Goal: Task Accomplishment & Management: Manage account settings

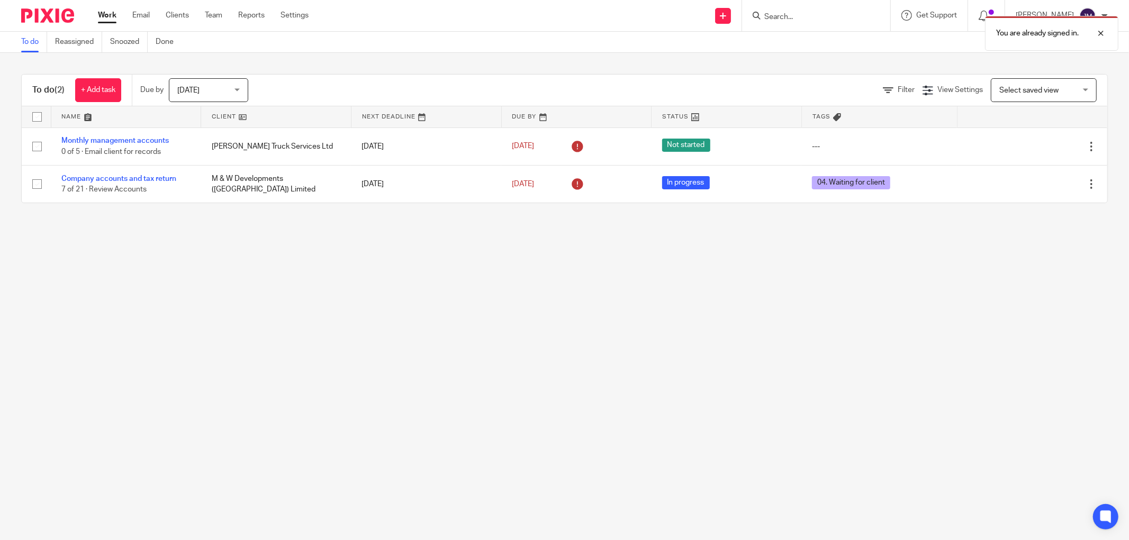
click at [213, 21] on div "Work Email Clients Team Reports Settings Work Email Clients Team Reports Settin…" at bounding box center [205, 15] width 237 height 31
click at [213, 17] on link "Team" at bounding box center [213, 15] width 17 height 11
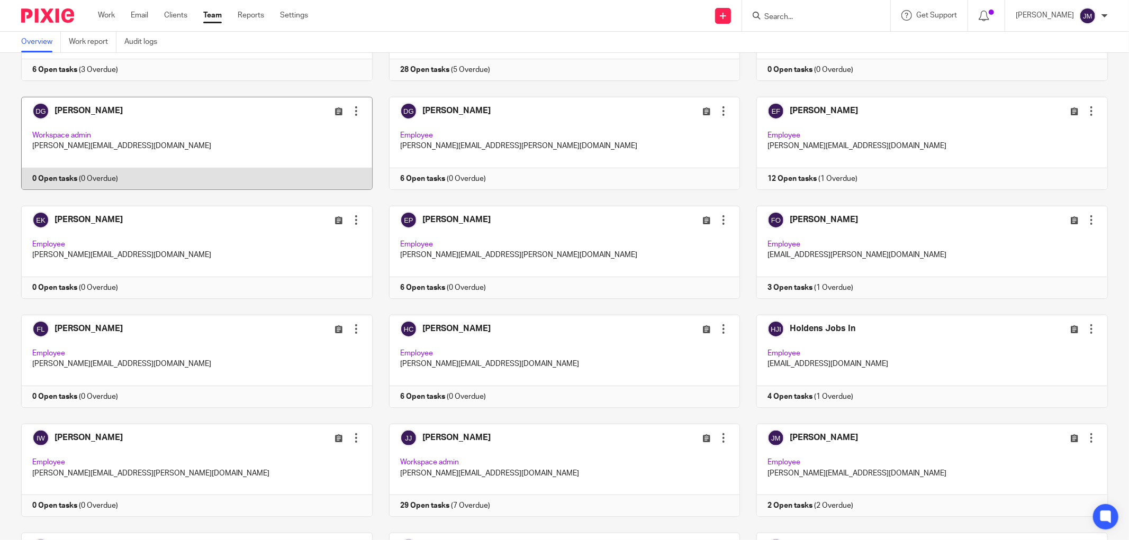
scroll to position [411, 0]
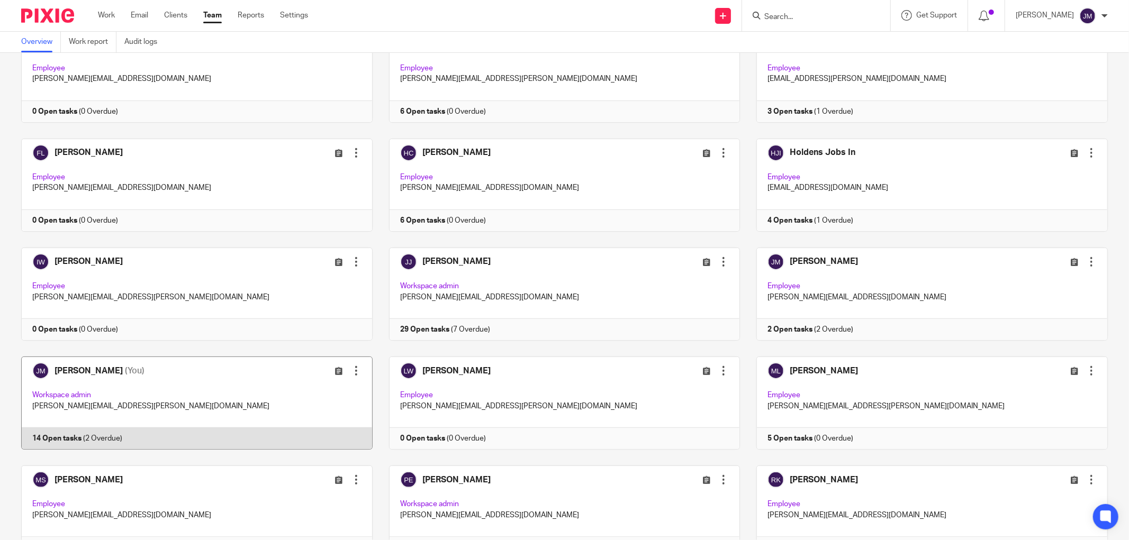
click at [119, 403] on link at bounding box center [189, 403] width 368 height 93
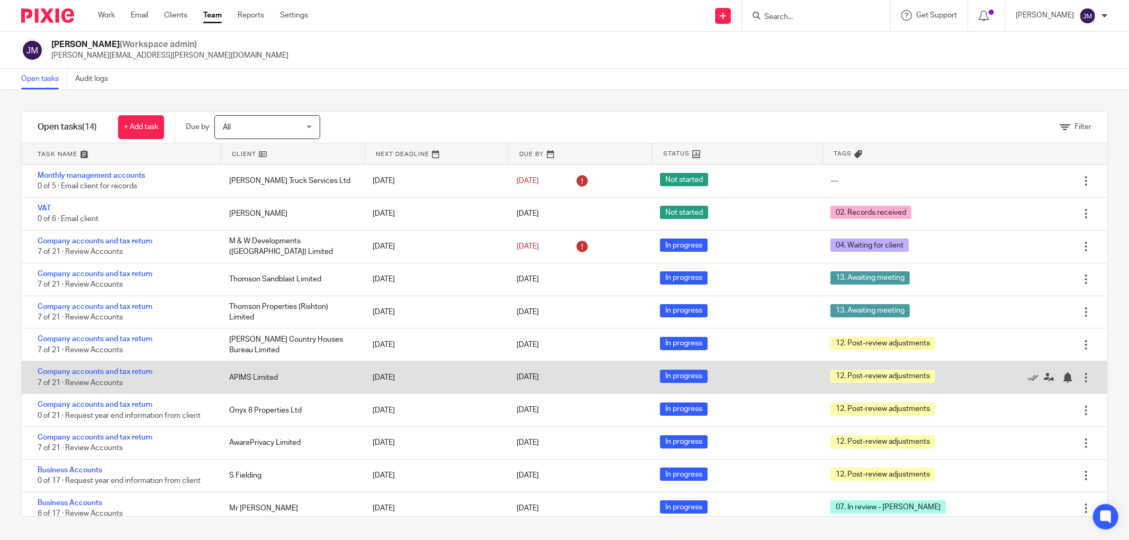
scroll to position [111, 0]
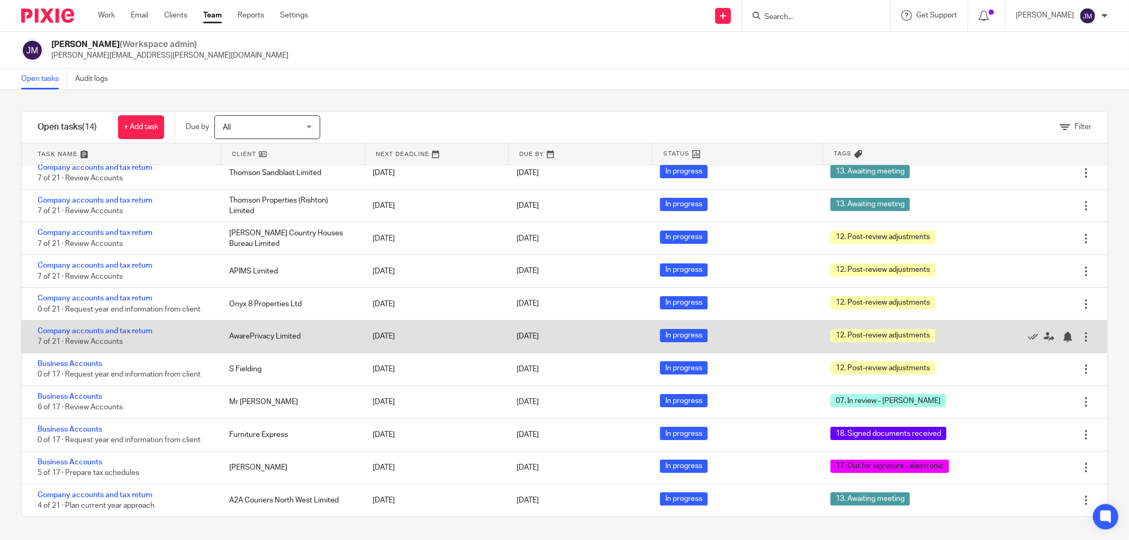
click at [871, 333] on span "12. Post-review adjustments" at bounding box center [882, 335] width 105 height 13
click at [68, 331] on link "Company accounts and tax return" at bounding box center [95, 331] width 115 height 7
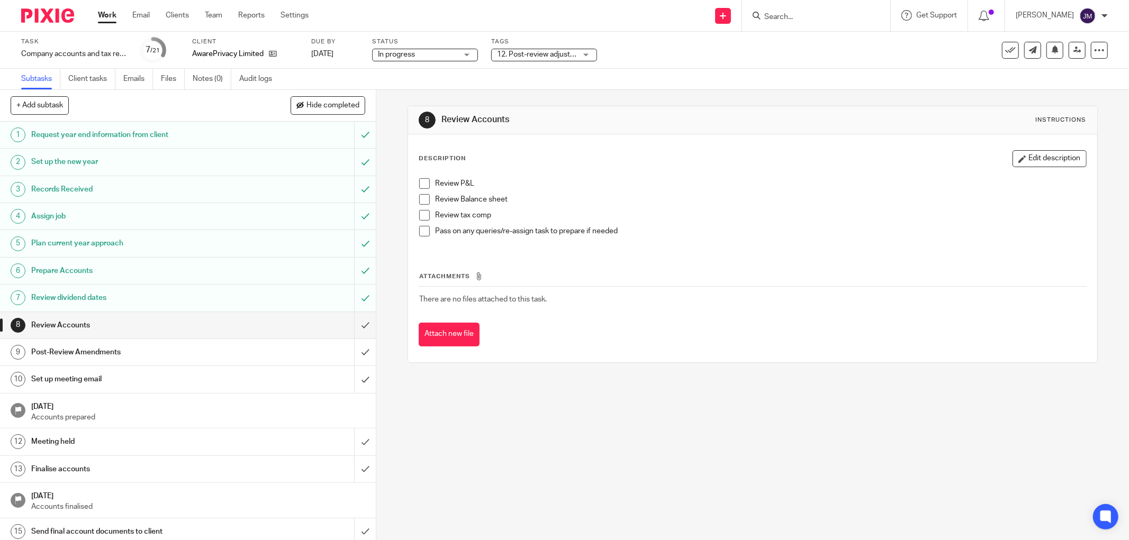
click at [585, 53] on div "12. Post-review adjustments" at bounding box center [544, 55] width 106 height 13
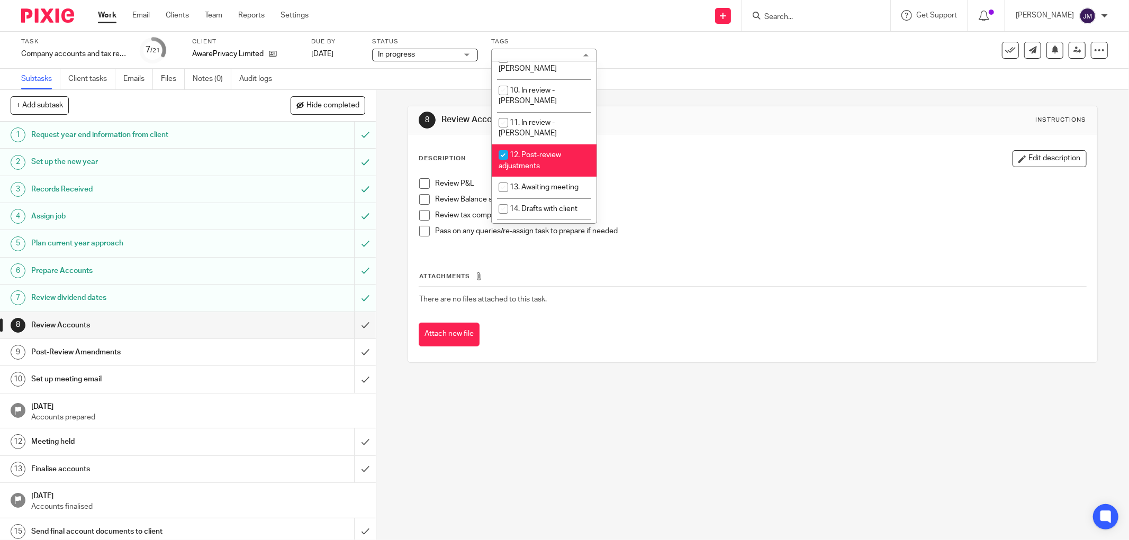
scroll to position [213, 0]
click at [501, 140] on input "checkbox" at bounding box center [503, 150] width 20 height 20
checkbox input "false"
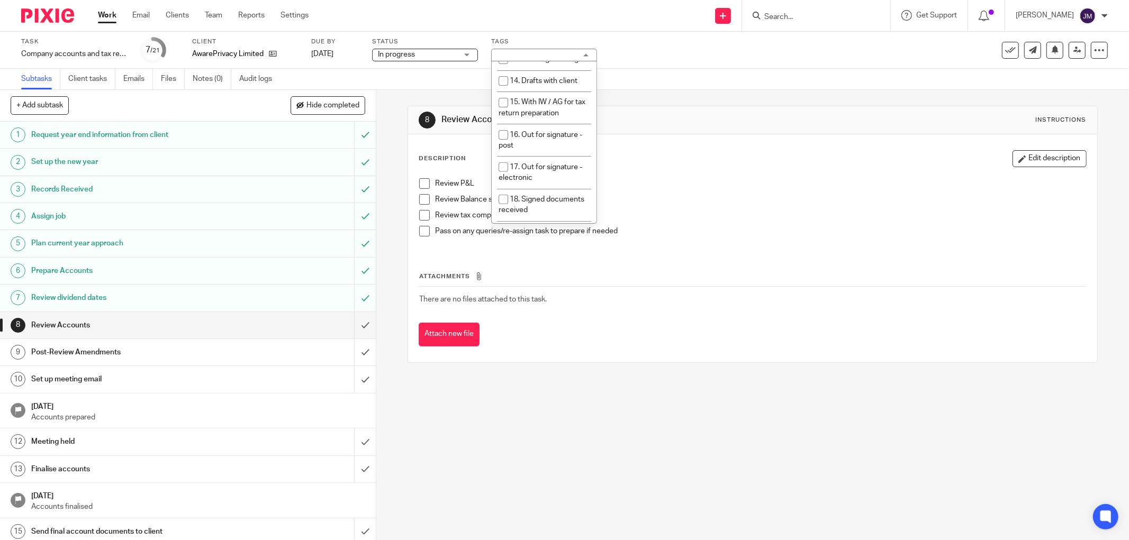
scroll to position [319, 0]
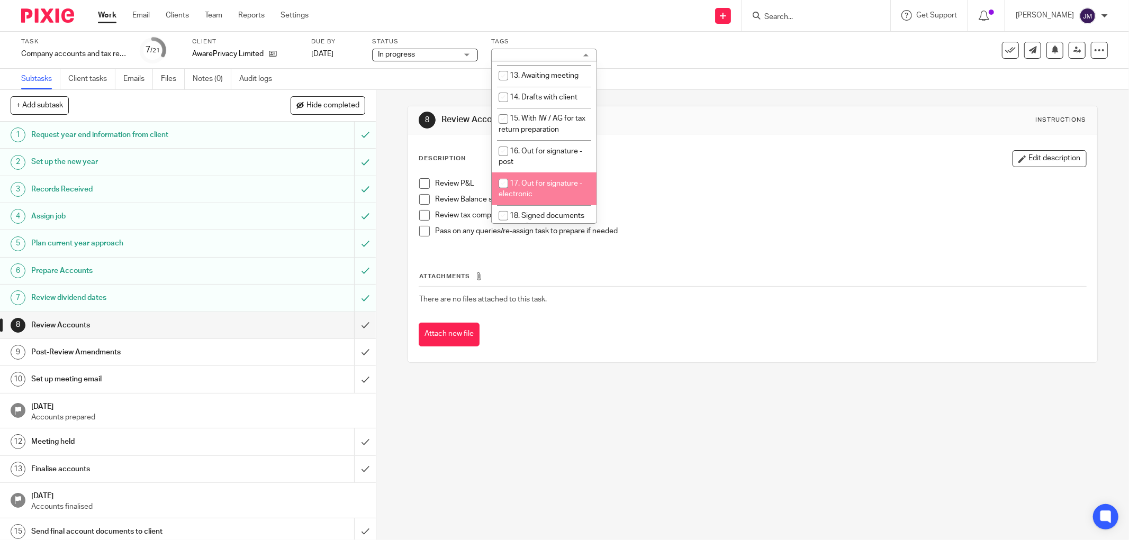
click at [506, 174] on input "checkbox" at bounding box center [503, 184] width 20 height 20
checkbox input "true"
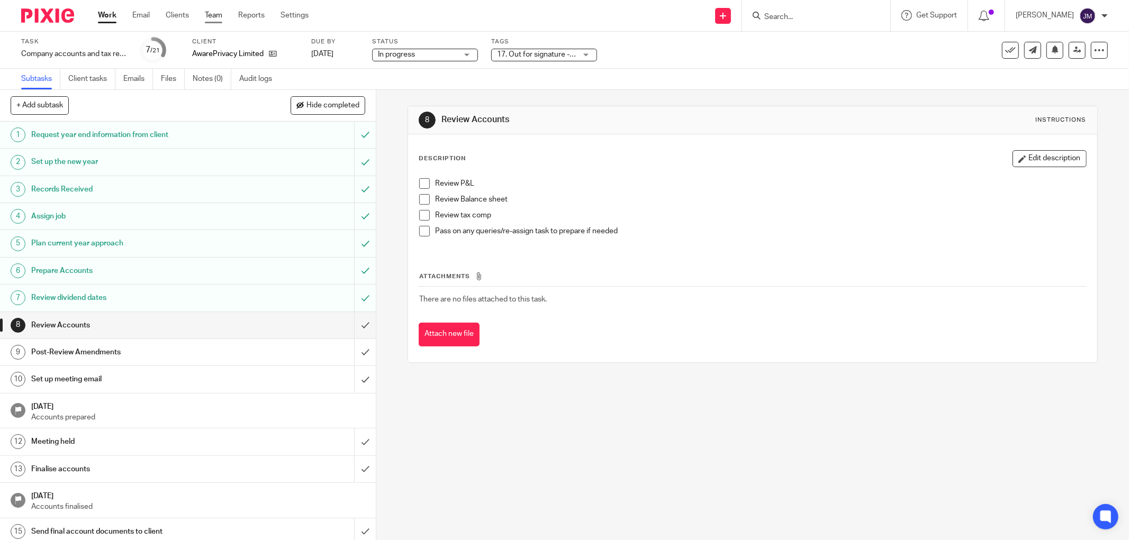
click at [219, 18] on link "Team" at bounding box center [213, 15] width 17 height 11
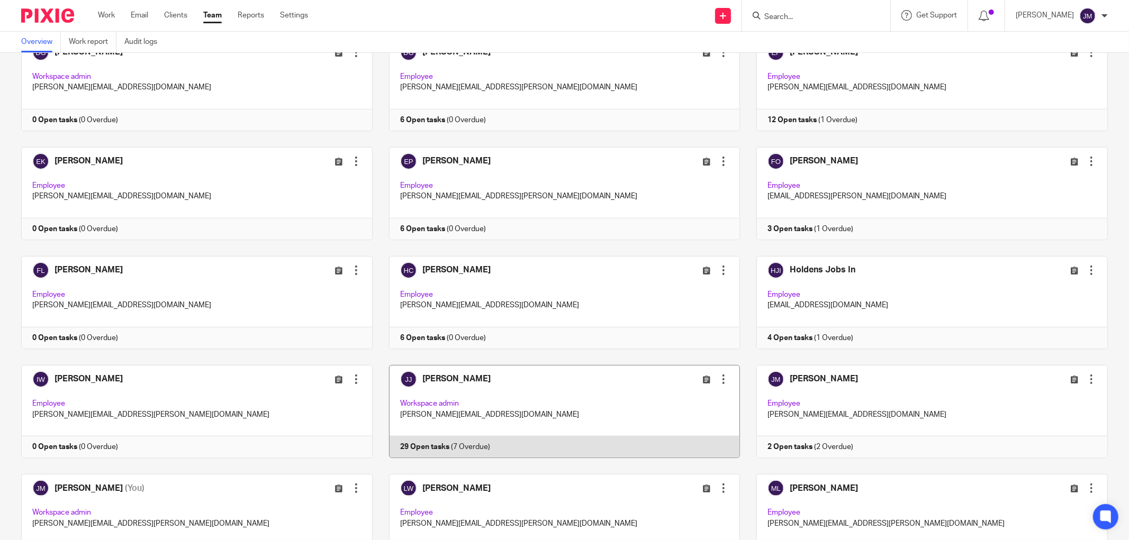
scroll to position [470, 0]
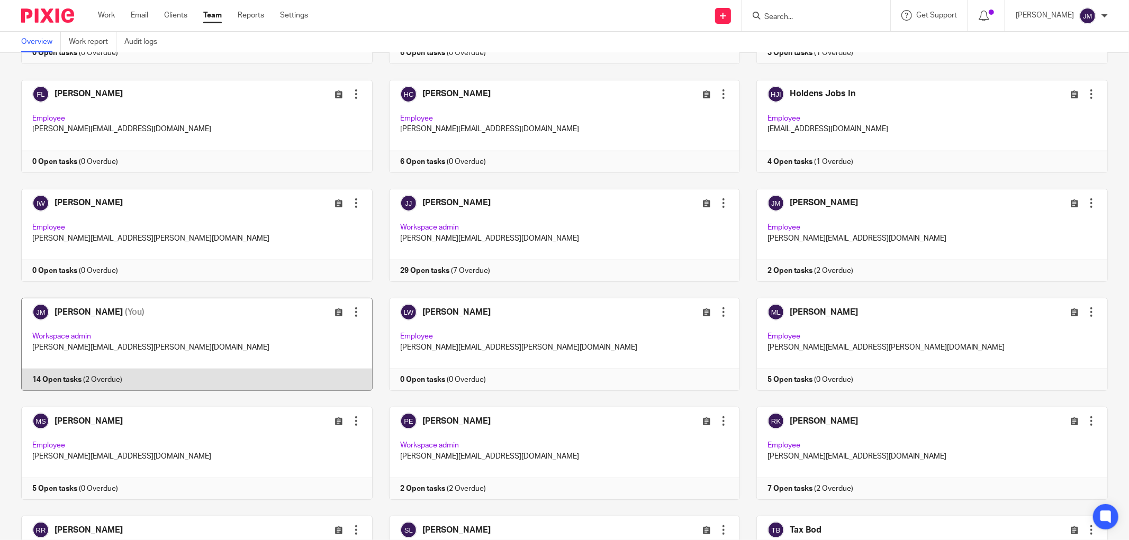
click at [108, 361] on link at bounding box center [189, 344] width 368 height 93
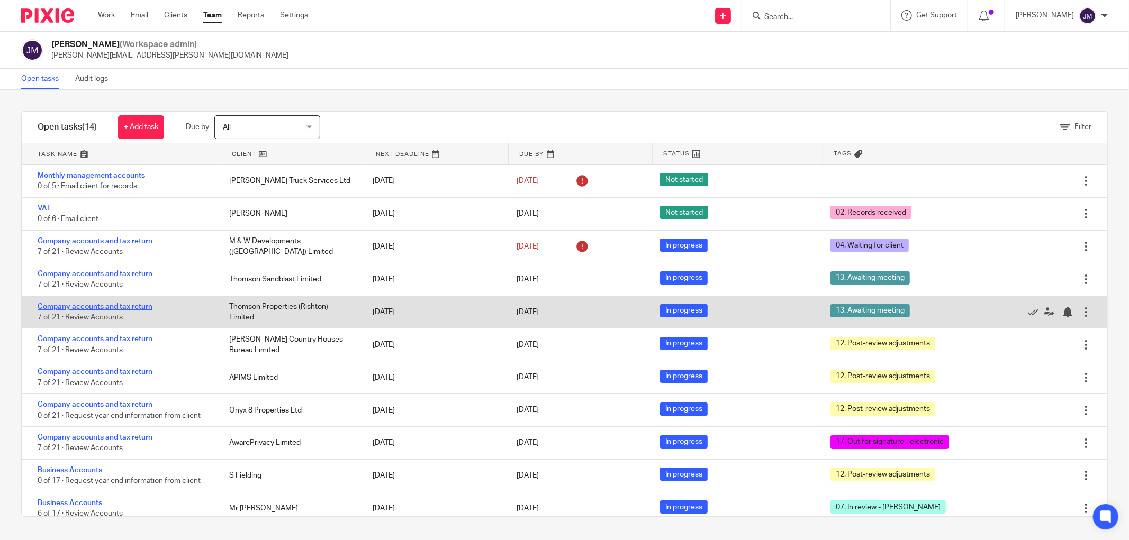
click at [110, 308] on link "Company accounts and tax return" at bounding box center [95, 306] width 115 height 7
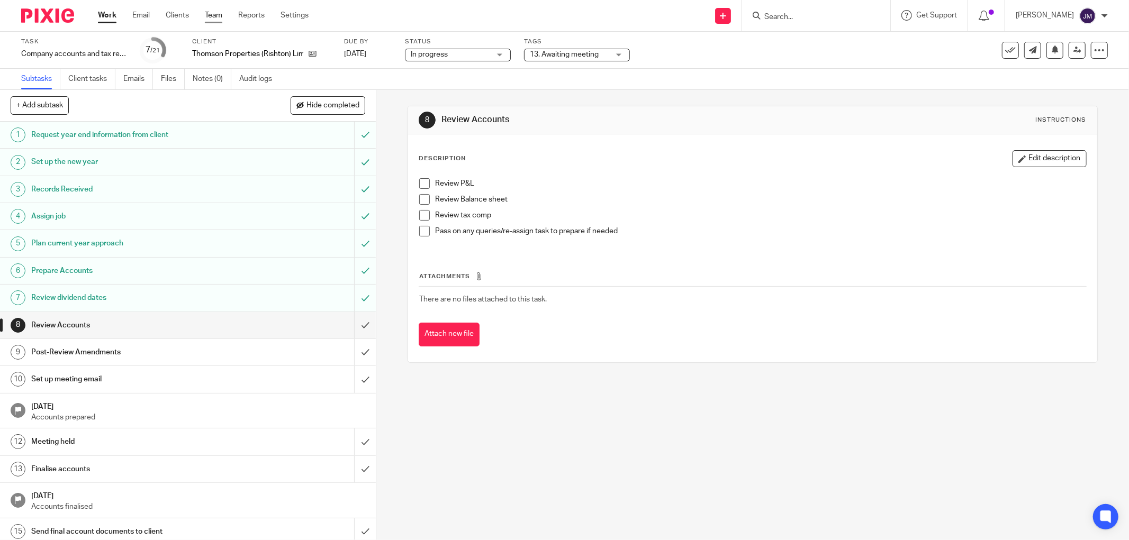
click at [211, 14] on link "Team" at bounding box center [213, 15] width 17 height 11
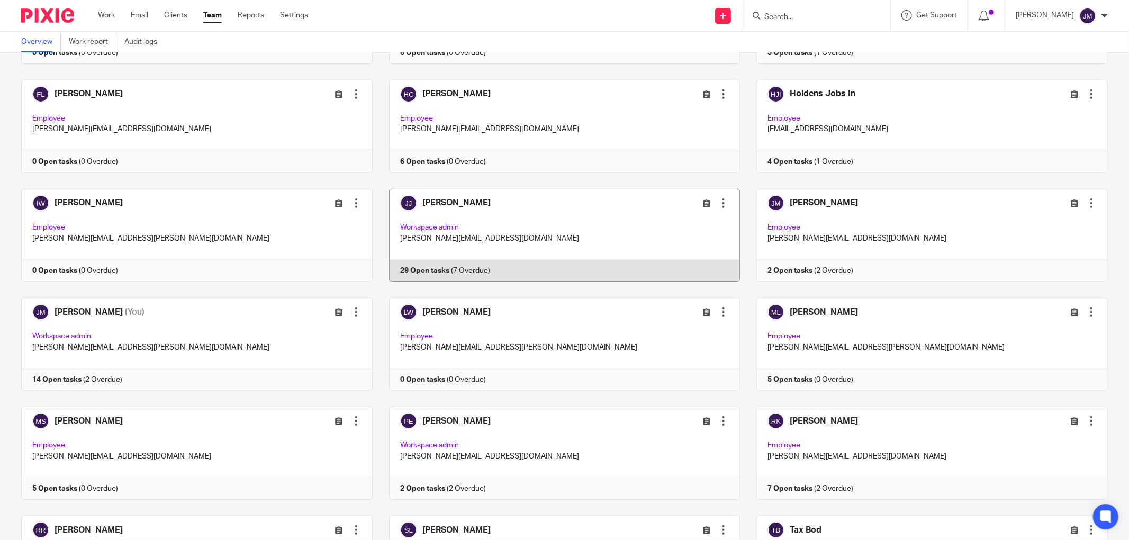
scroll to position [578, 0]
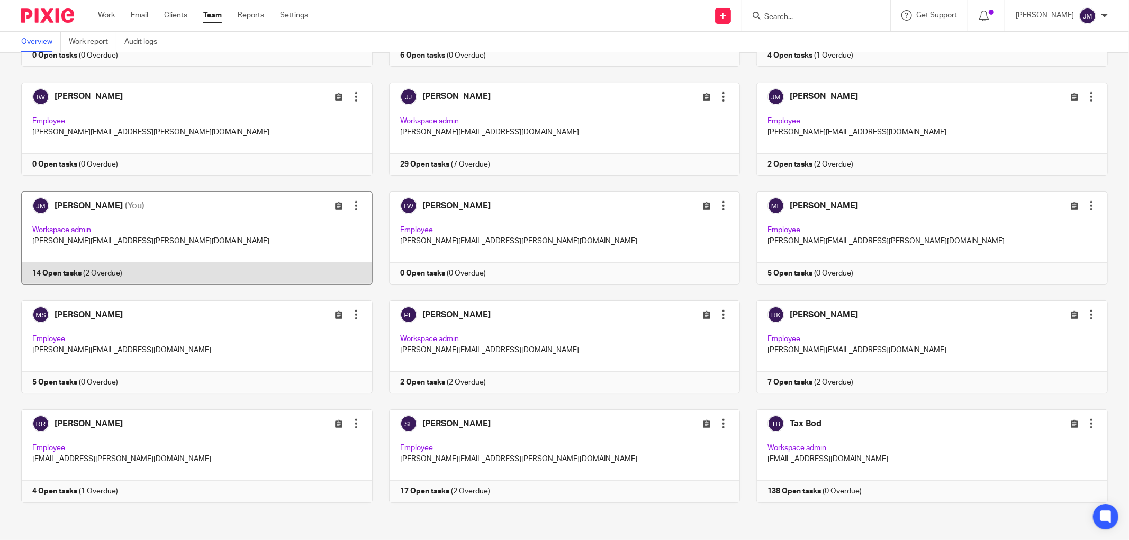
click at [133, 226] on link at bounding box center [189, 238] width 368 height 93
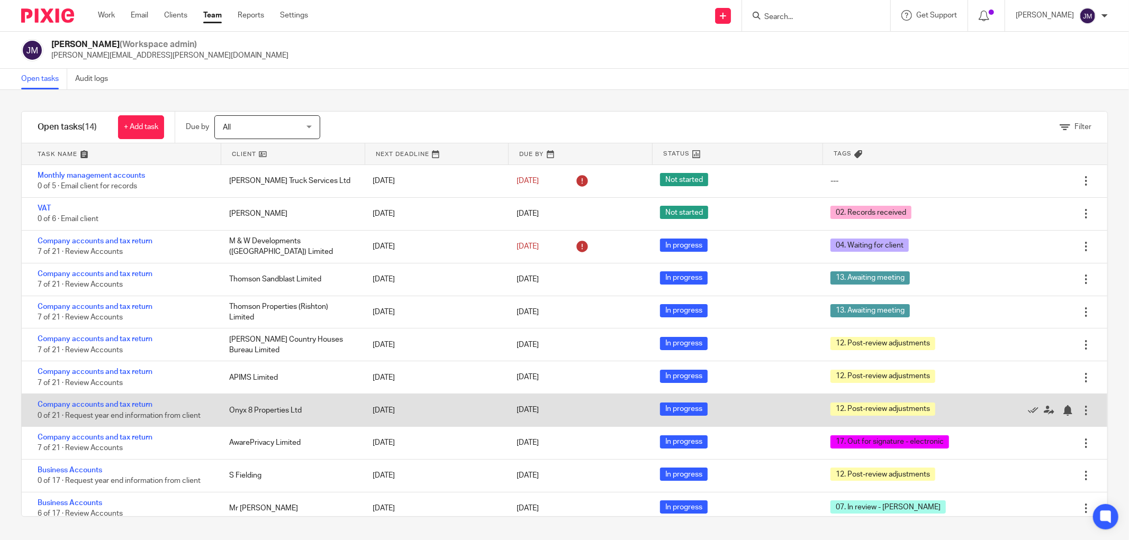
scroll to position [111, 0]
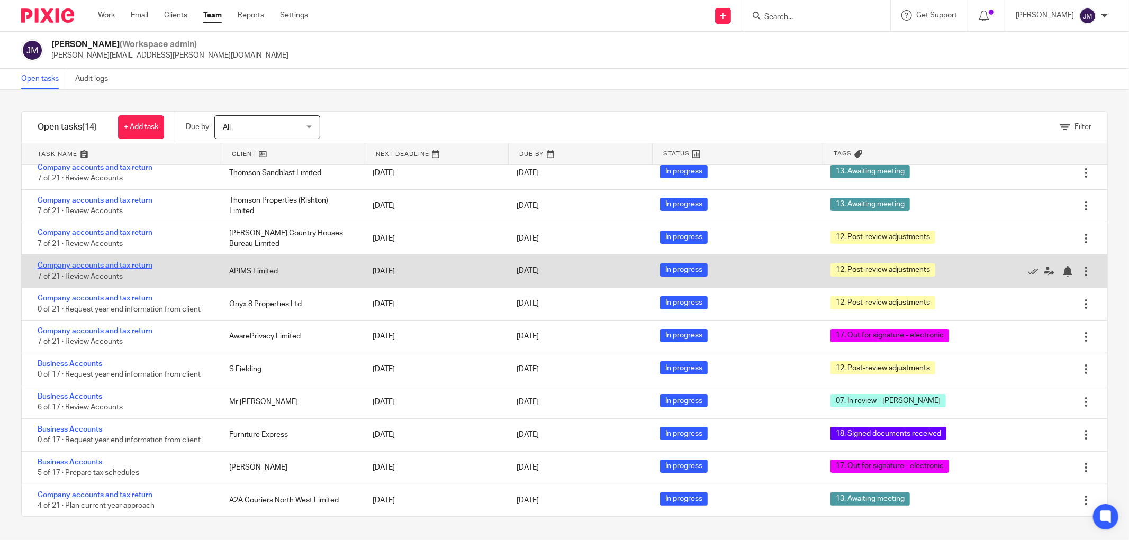
click at [104, 263] on link "Company accounts and tax return" at bounding box center [95, 265] width 115 height 7
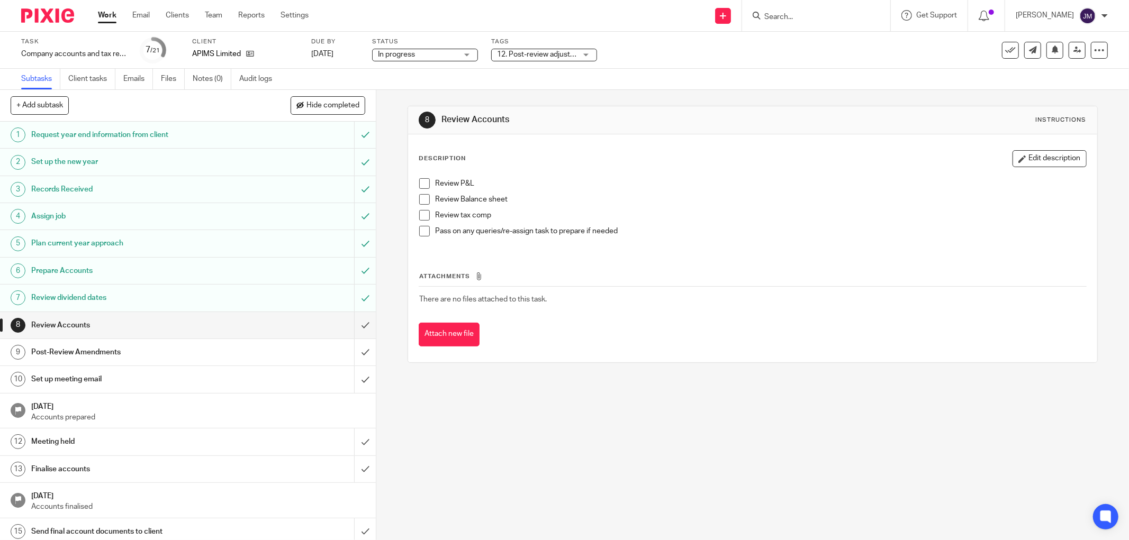
click at [585, 54] on div "12. Post-review adjustments" at bounding box center [544, 55] width 106 height 13
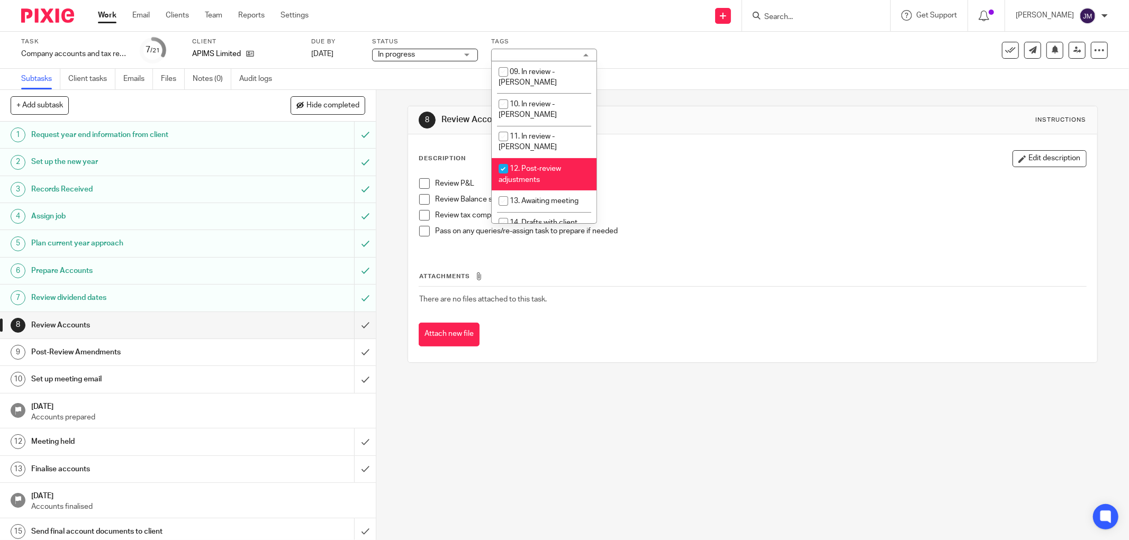
scroll to position [219, 0]
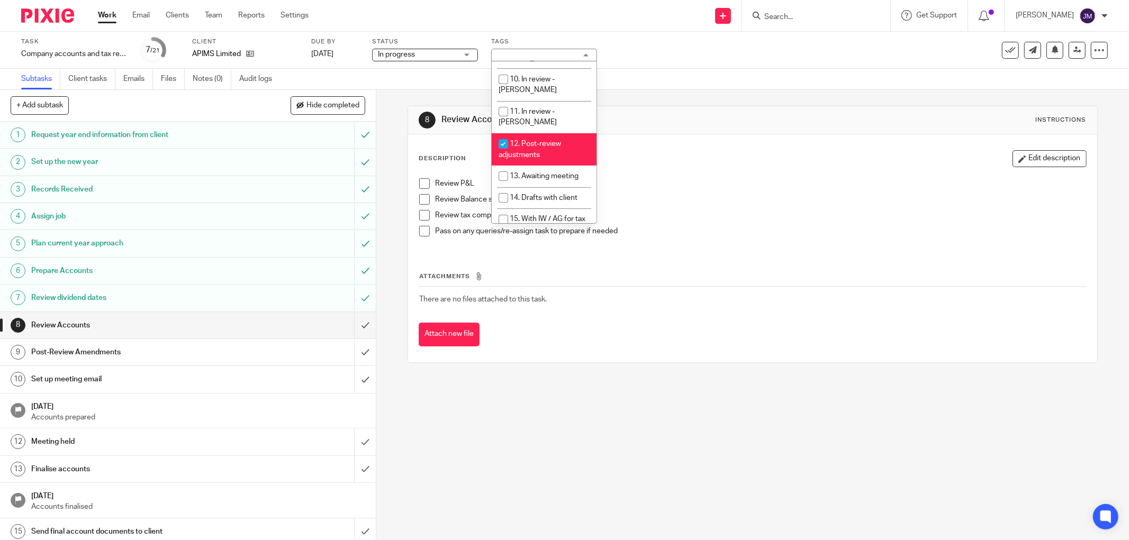
click at [499, 134] on input "checkbox" at bounding box center [503, 144] width 20 height 20
checkbox input "false"
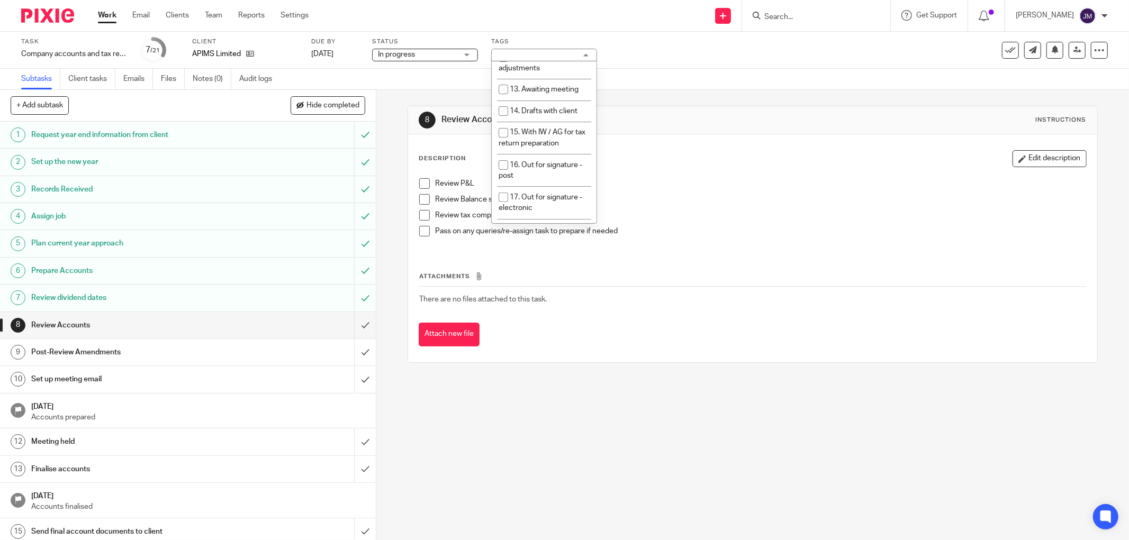
scroll to position [311, 0]
click at [503, 182] on input "checkbox" at bounding box center [503, 192] width 20 height 20
checkbox input "true"
click at [238, 165] on div "Set up the new year" at bounding box center [187, 162] width 312 height 16
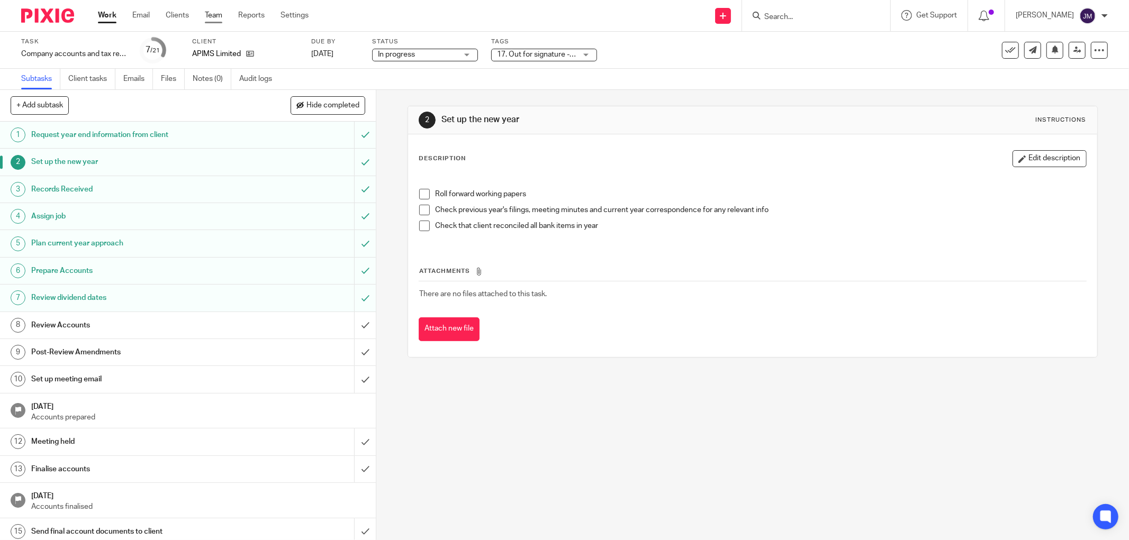
click at [210, 19] on link "Team" at bounding box center [213, 15] width 17 height 11
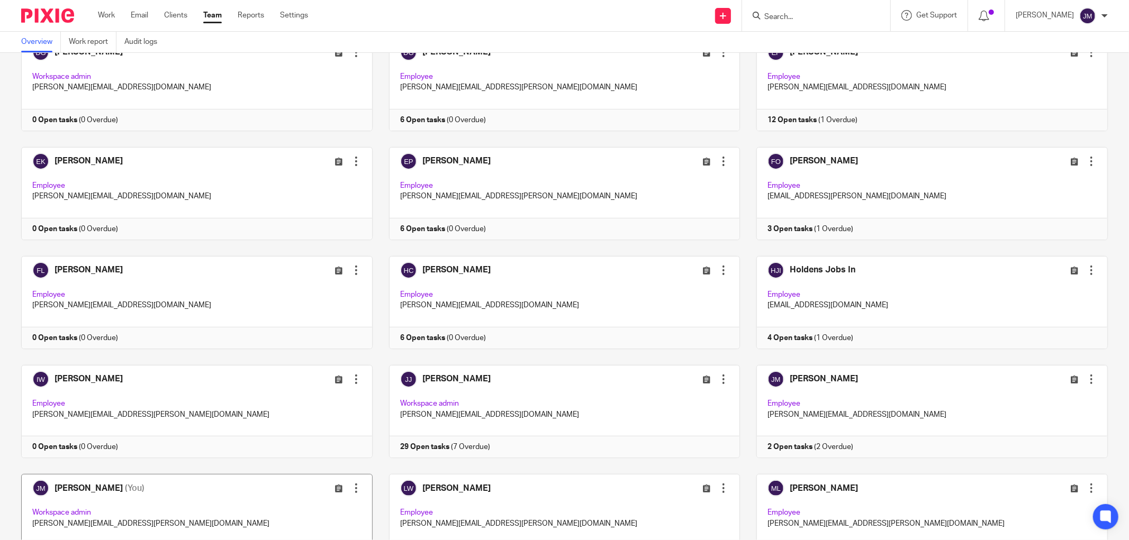
scroll to position [470, 0]
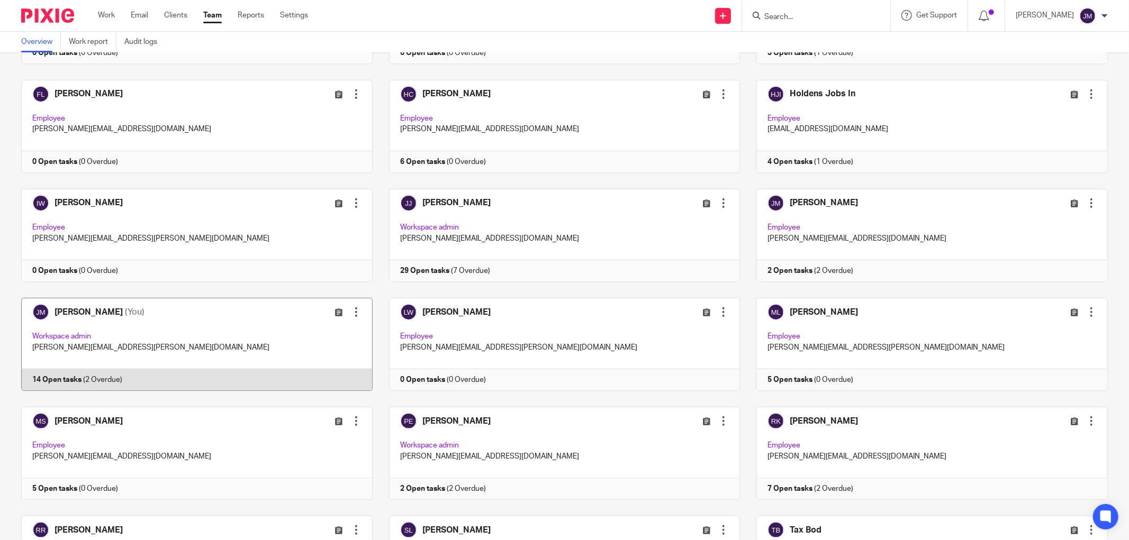
click at [105, 343] on link at bounding box center [189, 344] width 368 height 93
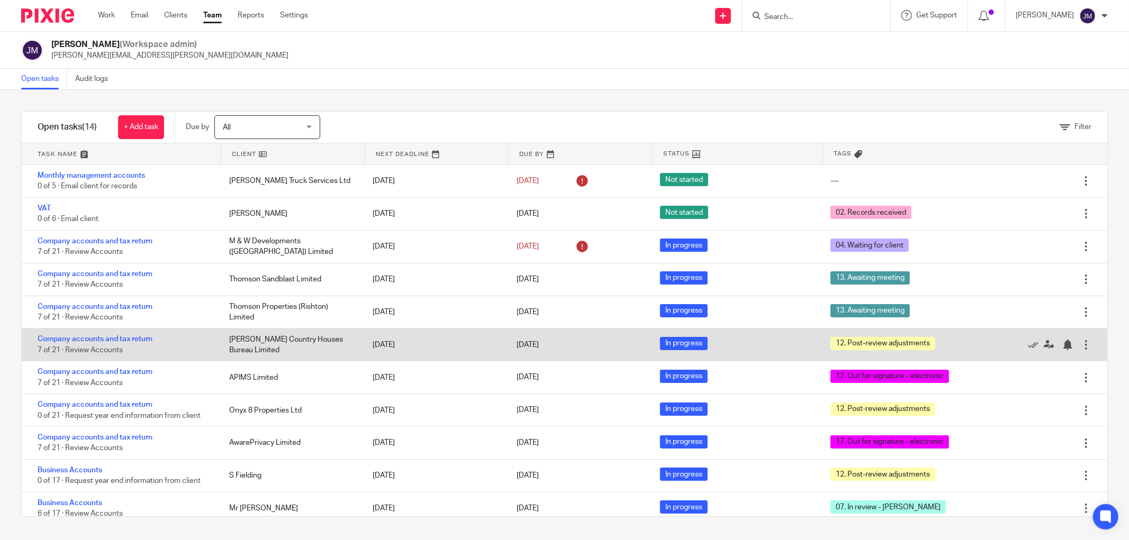
click at [131, 336] on div "Company accounts and tax return 7 of 21 · Review Accounts" at bounding box center [120, 345] width 197 height 32
click at [132, 341] on link "Company accounts and tax return" at bounding box center [95, 339] width 115 height 7
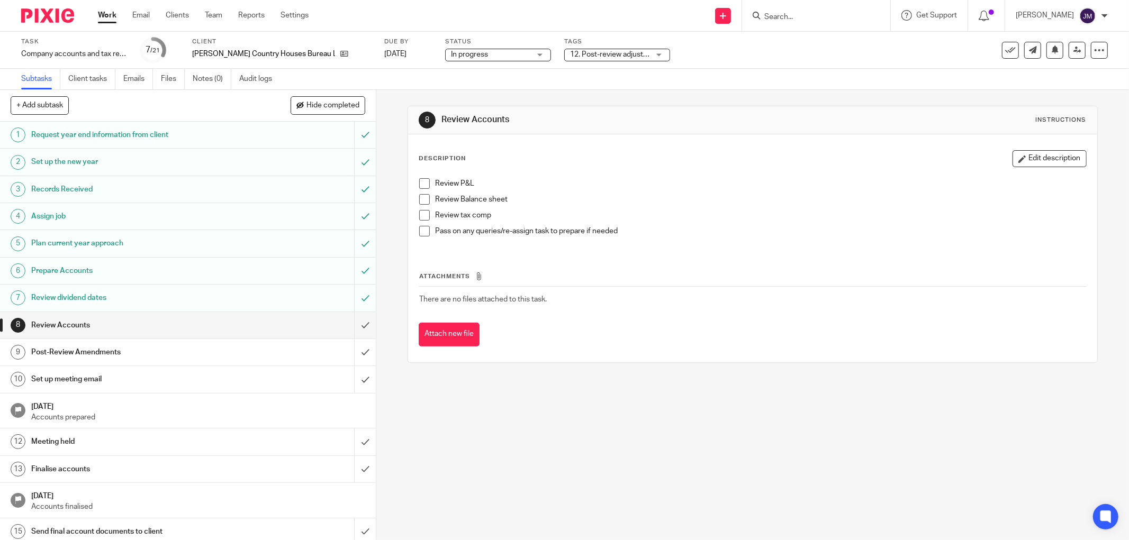
click at [601, 57] on span "12. Post-review adjustments" at bounding box center [617, 54] width 94 height 7
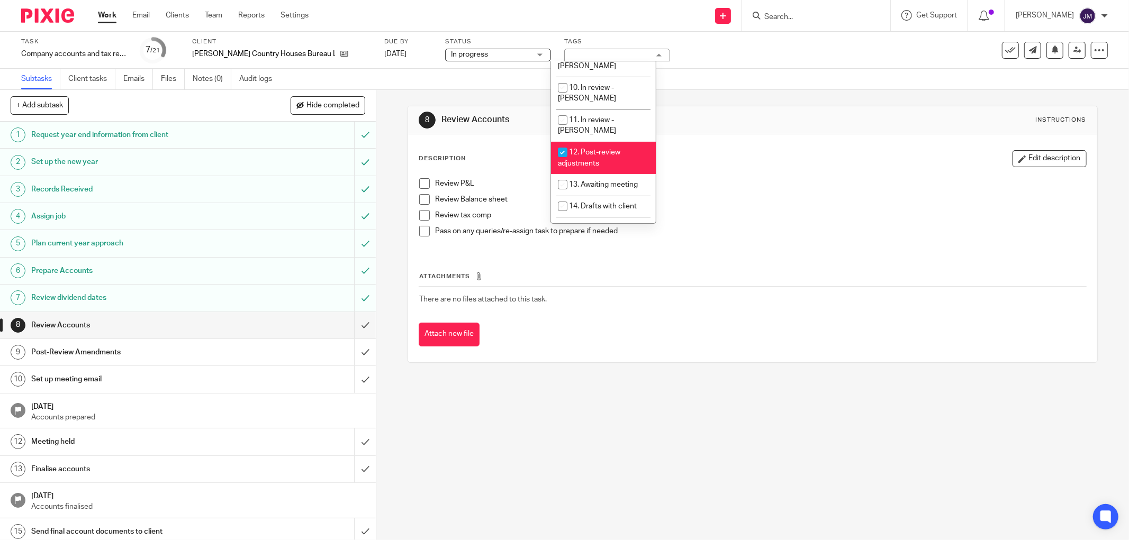
scroll to position [224, 0]
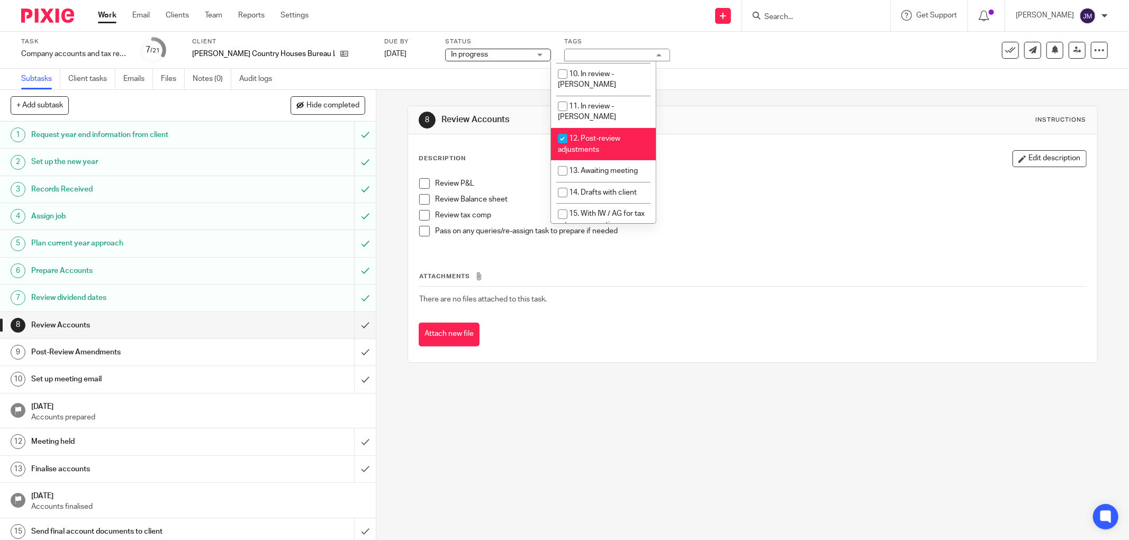
click at [564, 129] on input "checkbox" at bounding box center [563, 139] width 20 height 20
checkbox input "false"
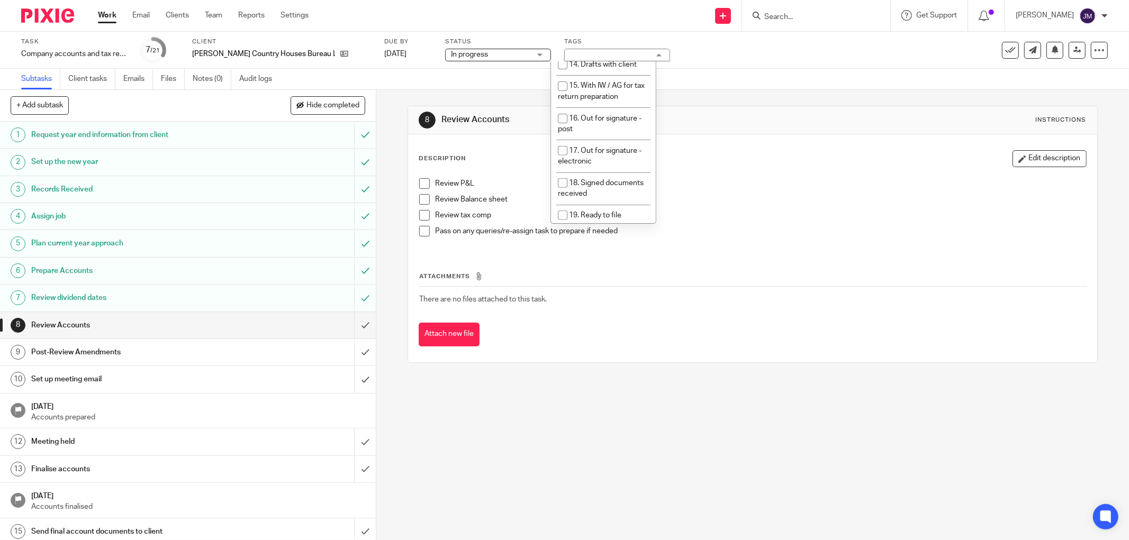
scroll to position [368, 0]
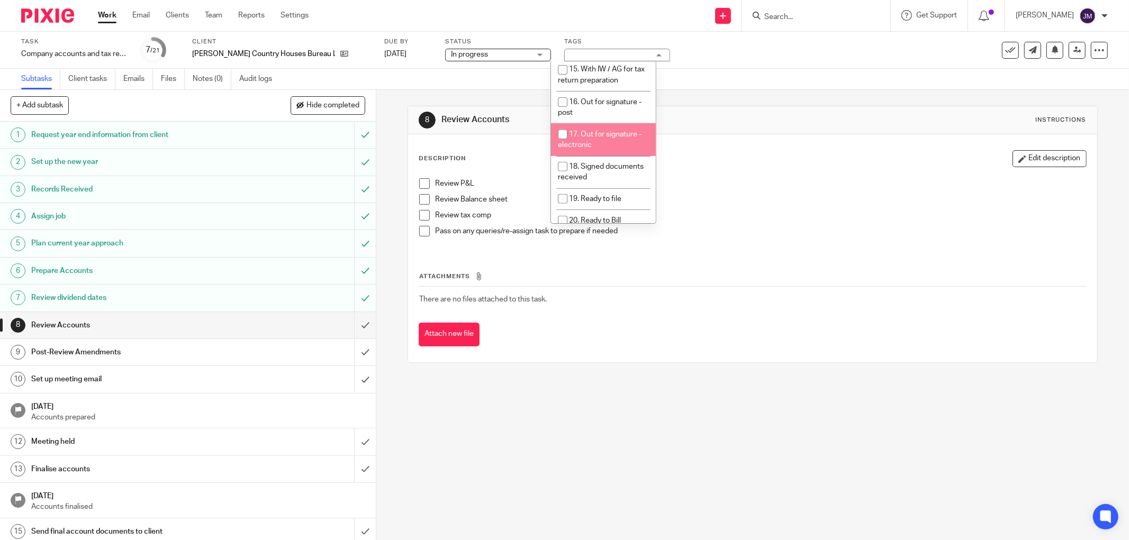
click at [561, 124] on input "checkbox" at bounding box center [563, 134] width 20 height 20
checkbox input "true"
click at [537, 384] on div "8 Review Accounts Instructions Description Edit description Review P&L Review B…" at bounding box center [752, 315] width 753 height 450
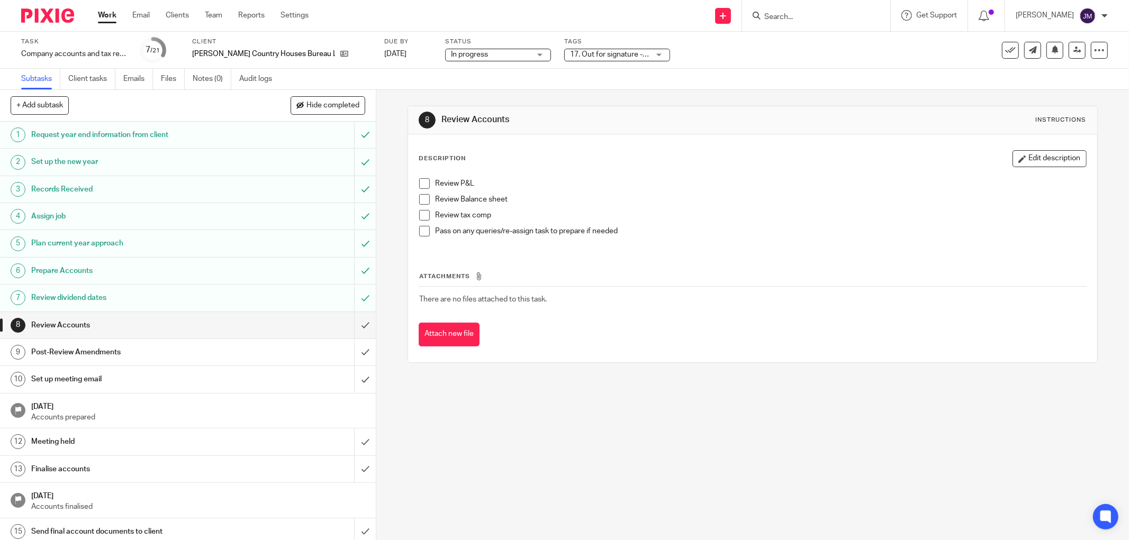
click at [479, 420] on div "8 Review Accounts Instructions Description Edit description Review P&L Review B…" at bounding box center [752, 315] width 753 height 450
